Goal: Task Accomplishment & Management: Use online tool/utility

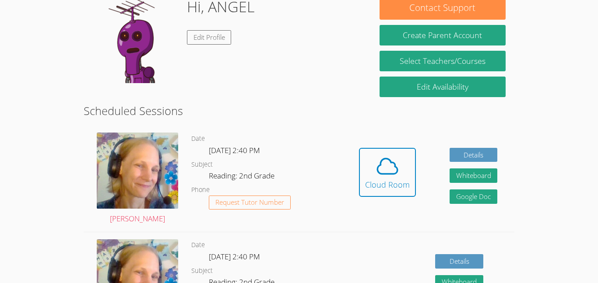
scroll to position [95, 0]
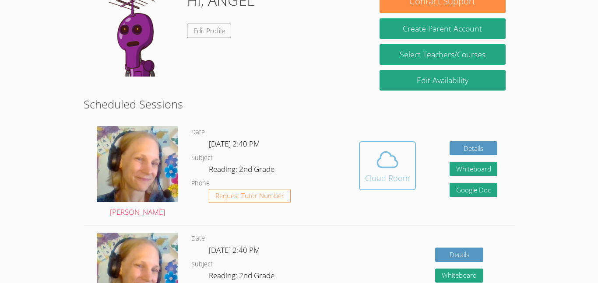
click at [400, 186] on button "Cloud Room" at bounding box center [387, 165] width 57 height 49
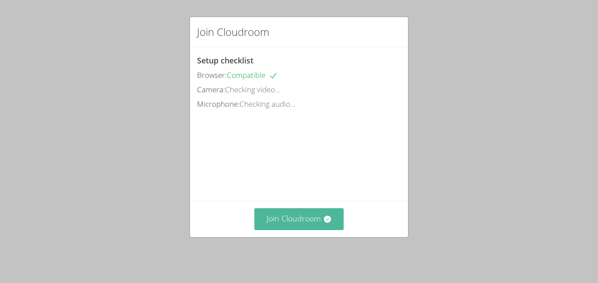
click at [288, 216] on button "Join Cloudroom" at bounding box center [299, 218] width 90 height 21
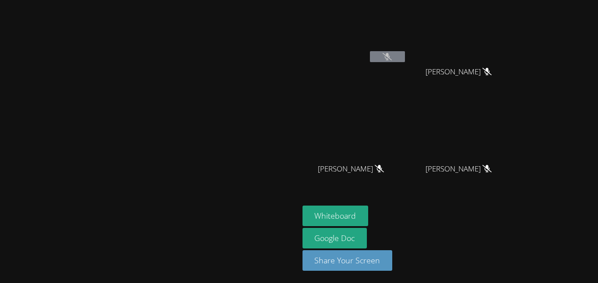
click at [392, 54] on icon at bounding box center [386, 56] width 9 height 7
click at [405, 52] on button at bounding box center [387, 56] width 35 height 11
click at [514, 230] on div "Whiteboard Google Doc Share Your Screen" at bounding box center [408, 242] width 212 height 72
